Goal: Information Seeking & Learning: Learn about a topic

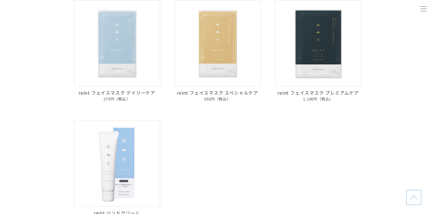
click at [129, 87] on img at bounding box center [117, 43] width 86 height 86
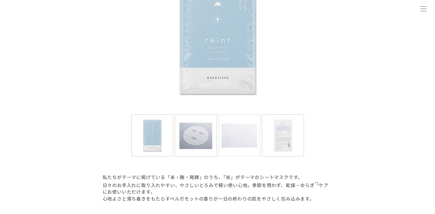
scroll to position [230, 0]
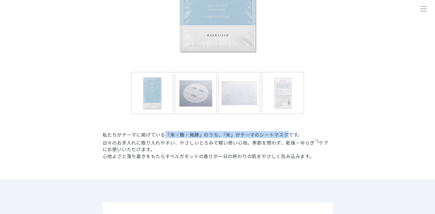
drag, startPoint x: 167, startPoint y: 133, endPoint x: 288, endPoint y: 131, distance: 120.2
click at [288, 131] on dl "reint フェイスマスク デイリーケア フェイスマスク 「米」の力で毎日のうるおいケア。 私たちがテーマに掲げている「米・麹・発酵」のうち、「米」がテーマの…" at bounding box center [218, 9] width 230 height 342
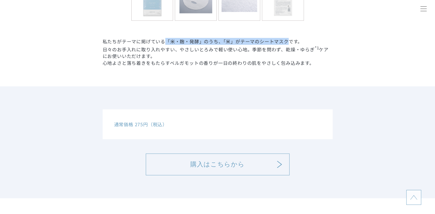
scroll to position [316, 0]
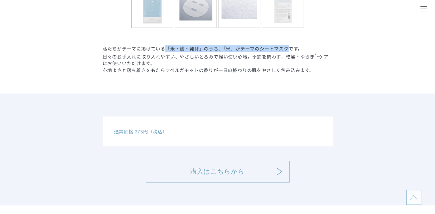
copy dd "「米・麹・発酵」のうち、「米」がテーマのシートマスク"
click at [221, 50] on dd "私たちがテーマに掲げている「米・麹・発酵」のうち、「米」がテーマのシートマスクです。 日々のお手入れに取り入れやすい、やさしいとろみで軽い使い心地。季節を問わ…" at bounding box center [218, 59] width 230 height 28
click at [222, 49] on dd "私たちがテーマに掲げている「米・麹・発酵」のうち、「米」がテーマのシートマスクです。 日々のお手入れに取り入れやすい、やさしいとろみで軽い使い心地。季節を問わ…" at bounding box center [218, 59] width 230 height 28
drag, startPoint x: 221, startPoint y: 48, endPoint x: 288, endPoint y: 51, distance: 66.2
click at [288, 51] on dd "私たちがテーマに掲げている「米・麹・発酵」のうち、「米」がテーマのシートマスクです。 日々のお手入れに取り入れやすい、やさしいとろみで軽い使い心地。季節を問わ…" at bounding box center [218, 59] width 230 height 28
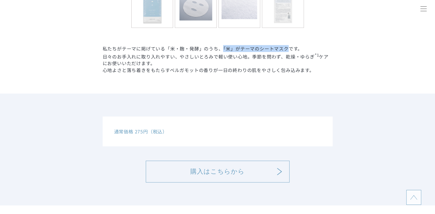
copy dd "「米」がテーマのシートマスク"
drag, startPoint x: 139, startPoint y: 48, endPoint x: 126, endPoint y: 52, distance: 13.7
click at [139, 48] on dd "私たちがテーマに掲げている「米・麹・発酵」のうち、「米」がテーマのシートマスクです。 日々のお手入れに取り入れやすい、やさしいとろみで軽い使い心地。季節を問わ…" at bounding box center [218, 59] width 230 height 28
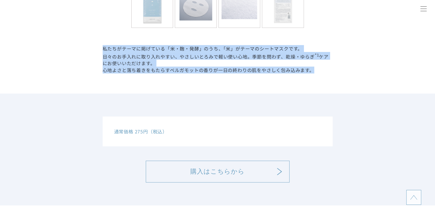
drag, startPoint x: 103, startPoint y: 49, endPoint x: 325, endPoint y: 76, distance: 223.6
copy dd "私たちがテーマに掲げている「米・麹・発酵」のうち、「米」がテーマのシートマスクです。 日々のお手入れに取り入れやすい、やさしいとろみで軽い使い心地。季節を問わ…"
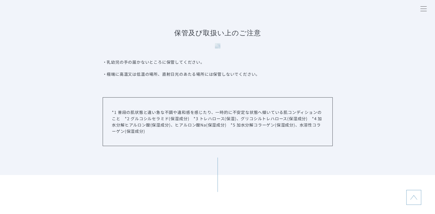
scroll to position [2473, 0]
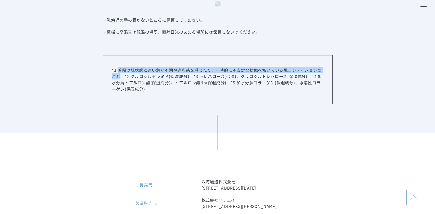
drag, startPoint x: 118, startPoint y: 71, endPoint x: 120, endPoint y: 76, distance: 5.8
click at [120, 76] on p "*1 普段の肌状態と違い急な不調や違和感を感じたり、一時的に不安定な状態へ傾いている肌コンディションのこと　*2 グルコシルセラミド(保湿成分)　*3 トレハ…" at bounding box center [217, 79] width 211 height 25
copy p "普段の肌状態と違い急な不調や違和感を感じたり、一時的に不安定な状態へ傾いている肌コンディションのこと"
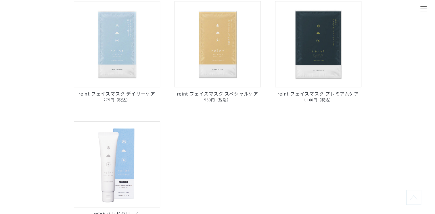
scroll to position [345, 0]
click at [222, 87] on img at bounding box center [218, 43] width 86 height 86
click at [313, 87] on img at bounding box center [318, 43] width 86 height 86
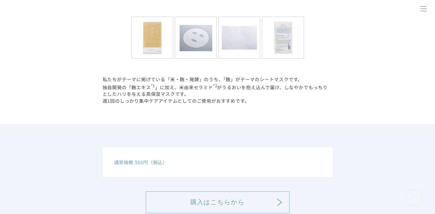
scroll to position [316, 0]
drag, startPoint x: 222, startPoint y: 78, endPoint x: 288, endPoint y: 79, distance: 66.4
click at [288, 79] on dd "私たちがテーマに掲げている「米・麹・発酵」のうち、「麹」がテーマのシートマスクです。 独自開発の「麹エキス *1 」に加え、米由来セラミド *2 がうるおいを…" at bounding box center [218, 89] width 230 height 28
click at [151, 92] on dd "私たちがテーマに掲げている「米・麹・発酵」のうち、「麹」がテーマのシートマスクです。 独自開発の「麹エキス *1 」に加え、米由来セラミド *2 がうるおいを…" at bounding box center [218, 89] width 230 height 28
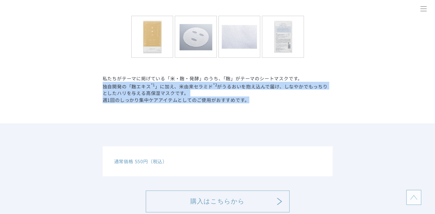
drag, startPoint x: 102, startPoint y: 86, endPoint x: 260, endPoint y: 100, distance: 158.2
copy dd "独自開発の「麹エキス *1 」に加え、米由来セラミド *2 がうるおいを抱え込んで届け、しなやかでもっちりとしたハリを与える高保湿マスクです。 週1回のしっか…"
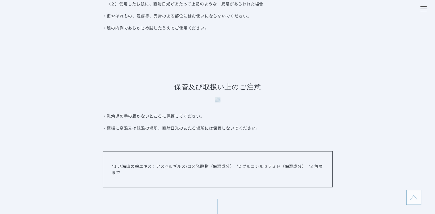
scroll to position [2501, 0]
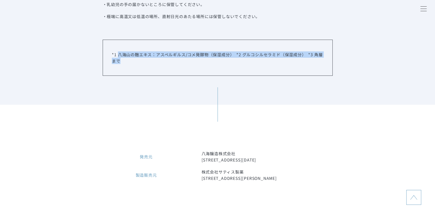
drag, startPoint x: 117, startPoint y: 57, endPoint x: 131, endPoint y: 64, distance: 15.4
click at [131, 64] on p "*1 八海山の麹エキス：アスペルギルス/コメ発酵物（保湿成分）　*2 グルコシルセラミド（保湿成分）　*3 角層まで" at bounding box center [217, 57] width 211 height 13
copy p "八海山の麹エキス：アスペルギルス/コメ発酵物（保湿成分）　*2 グルコシルセラミド（保湿成分）　*3 角層まで"
